Goal: Task Accomplishment & Management: Manage account settings

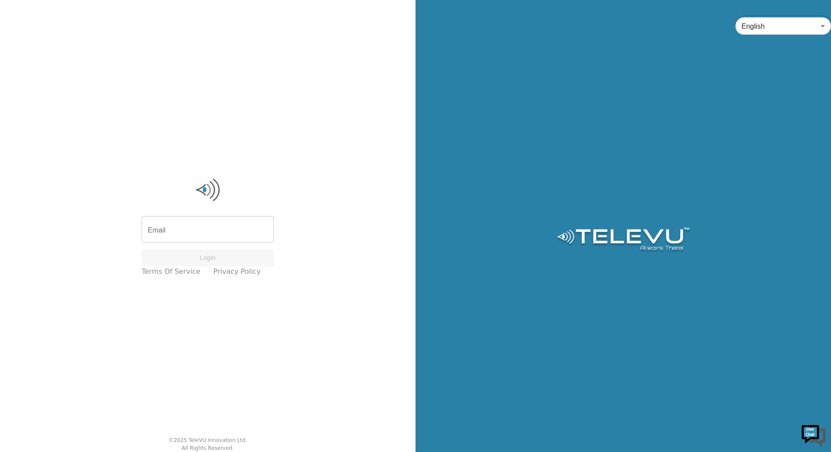
click at [221, 231] on input "Email" at bounding box center [208, 230] width 132 height 24
click at [229, 219] on input "Email" at bounding box center [208, 230] width 132 height 24
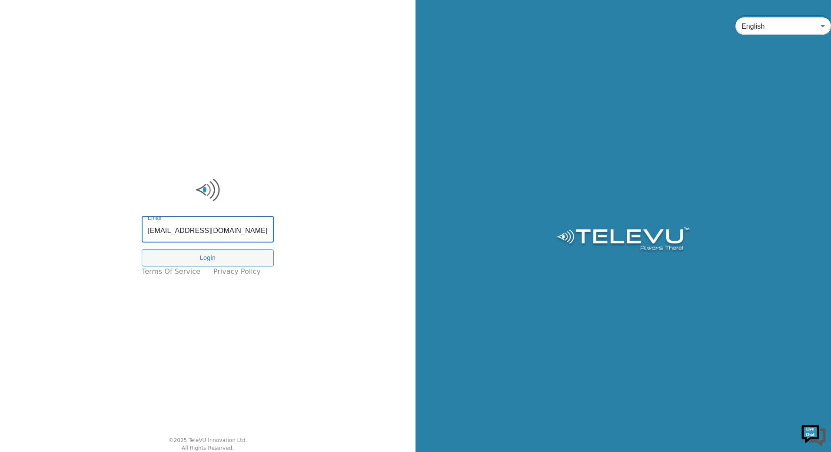
type input "[EMAIL_ADDRESS][DOMAIN_NAME]"
click at [185, 235] on input "Email" at bounding box center [208, 230] width 132 height 24
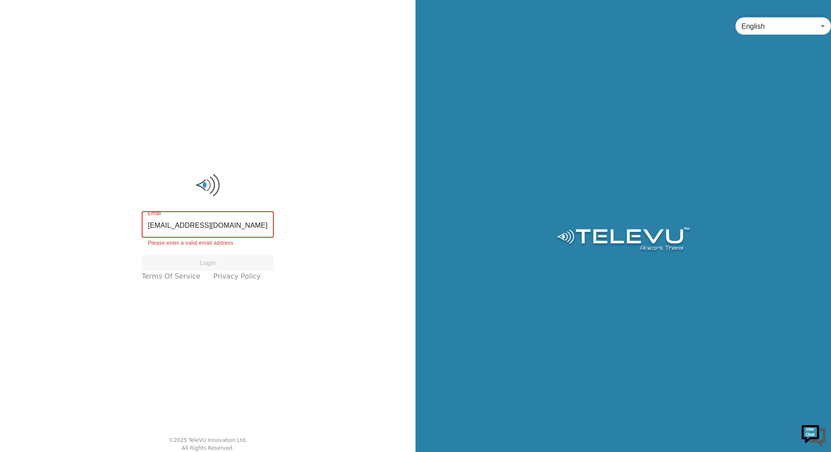
type input "[EMAIL_ADDRESS][DOMAIN_NAME]"
click at [198, 243] on div "Email Email Login Terms of Service Privacy Policy" at bounding box center [207, 227] width 141 height 109
click at [226, 226] on input "Email" at bounding box center [208, 230] width 132 height 24
type input "[EMAIL_ADDRESS][DOMAIN_NAME]"
click at [198, 236] on input "Email" at bounding box center [208, 230] width 132 height 24
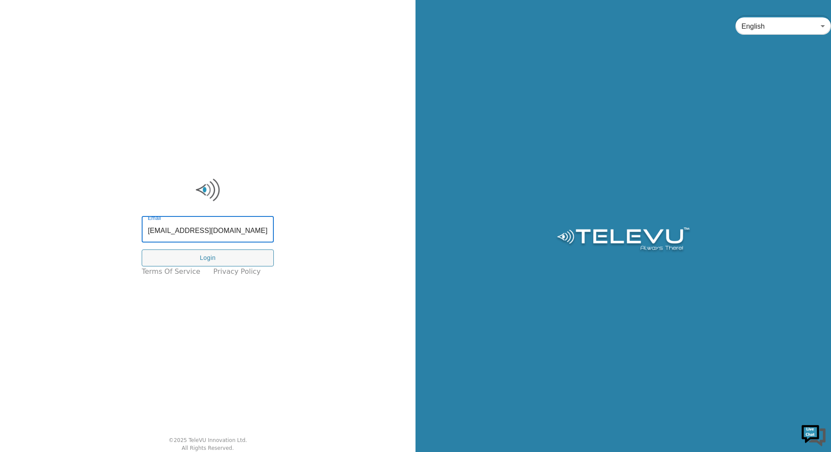
type input "[EMAIL_ADDRESS][DOMAIN_NAME]"
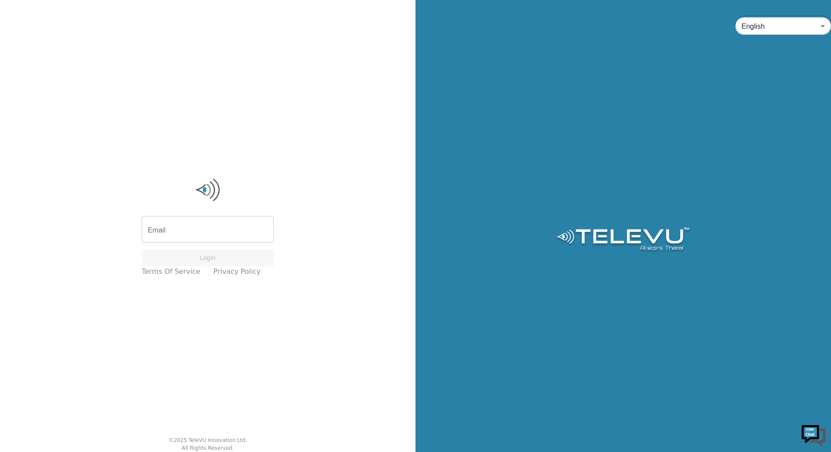
drag, startPoint x: 483, startPoint y: 223, endPoint x: 231, endPoint y: 227, distance: 251.7
click at [483, 223] on div "English en ​" at bounding box center [624, 226] width 416 height 452
click at [162, 227] on input "Email" at bounding box center [208, 230] width 132 height 24
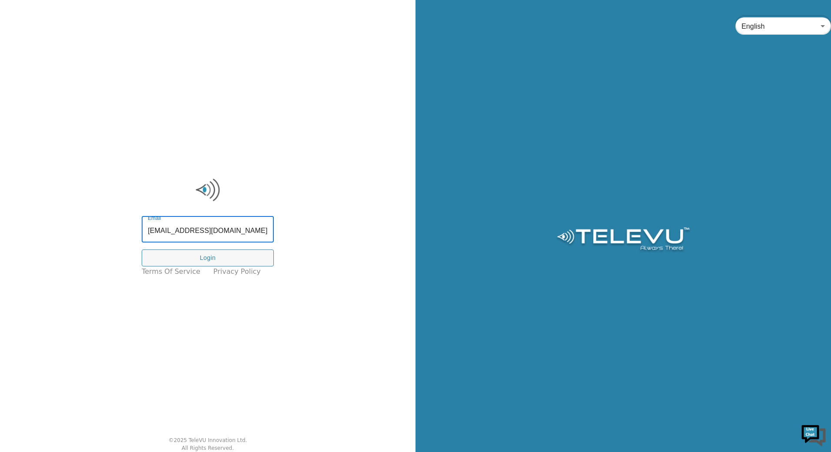
type input "hossam.yassin@nshealth.ca"
click at [228, 218] on input "Email" at bounding box center [208, 230] width 132 height 24
type input "[EMAIL_ADDRESS][DOMAIN_NAME]"
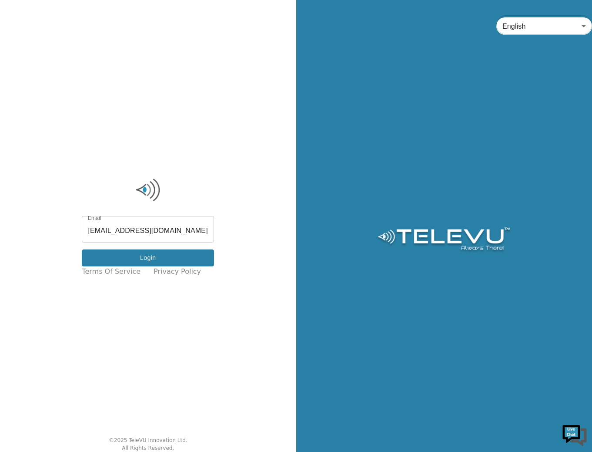
click at [165, 263] on button "Login" at bounding box center [148, 258] width 132 height 17
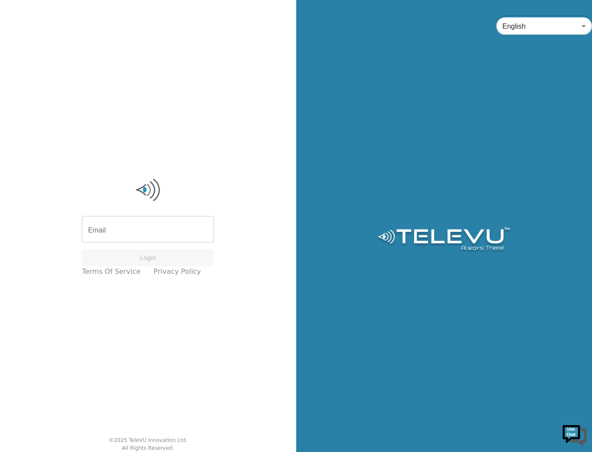
drag, startPoint x: 384, startPoint y: 133, endPoint x: 405, endPoint y: 133, distance: 20.4
click at [384, 133] on div "English en ​" at bounding box center [444, 226] width 296 height 452
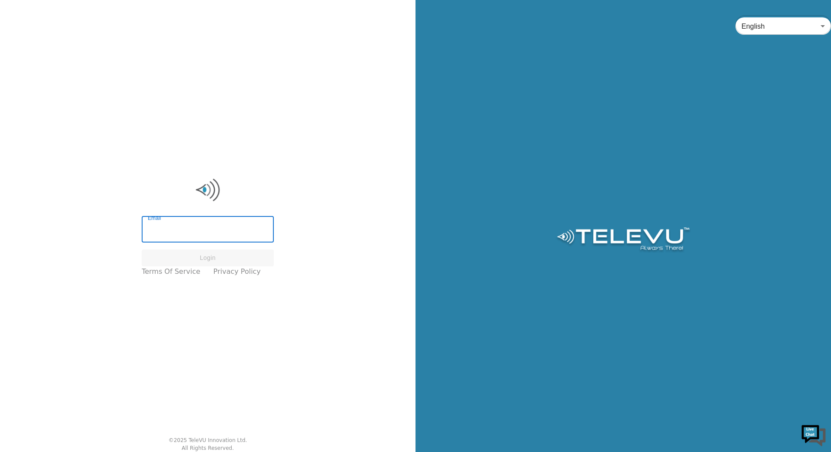
click at [238, 234] on input "Email" at bounding box center [208, 230] width 132 height 24
type input "[EMAIL_ADDRESS][DOMAIN_NAME]"
click at [207, 255] on button "Login" at bounding box center [208, 258] width 132 height 17
click at [206, 222] on input "Email" at bounding box center [208, 230] width 132 height 24
type input "[EMAIL_ADDRESS][DOMAIN_NAME]"
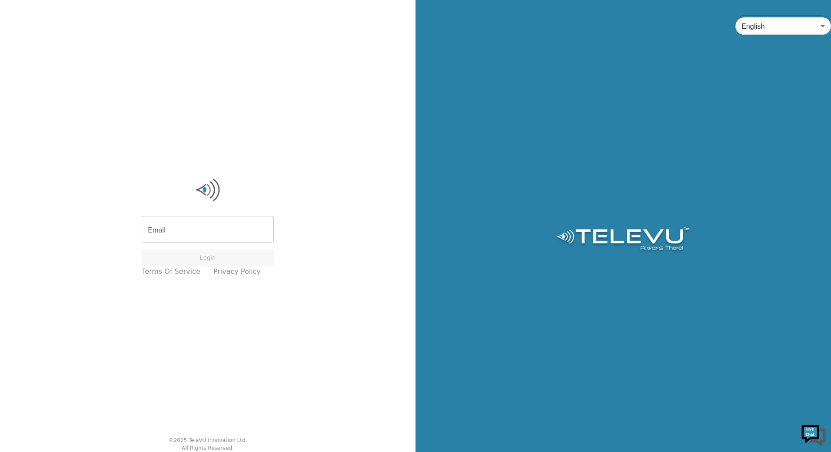
drag, startPoint x: 533, startPoint y: 0, endPoint x: 616, endPoint y: 117, distance: 142.9
click at [614, 118] on div "English en ​" at bounding box center [624, 226] width 416 height 452
drag, startPoint x: 616, startPoint y: 117, endPoint x: 395, endPoint y: 243, distance: 254.4
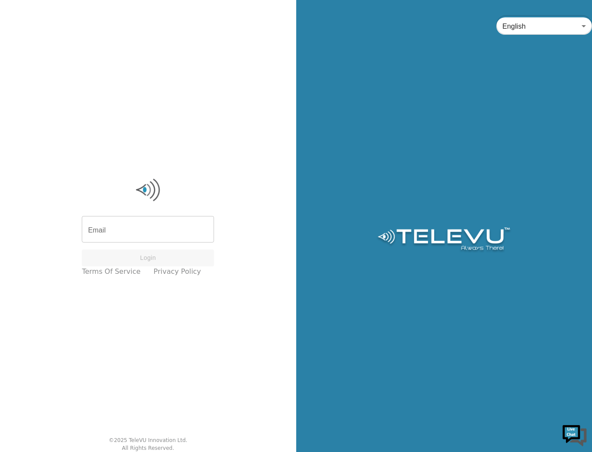
click at [150, 221] on input "Email" at bounding box center [148, 230] width 132 height 24
